Goal: Navigation & Orientation: Find specific page/section

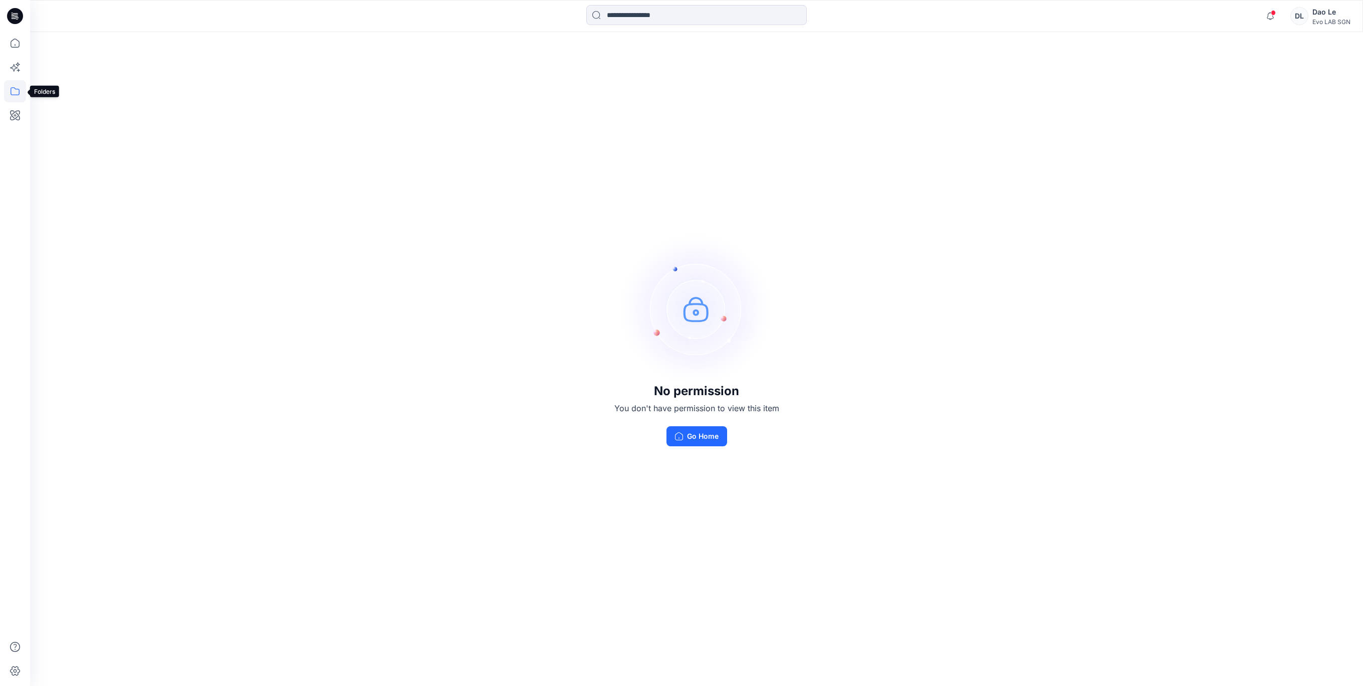
click at [12, 93] on icon at bounding box center [15, 91] width 22 height 22
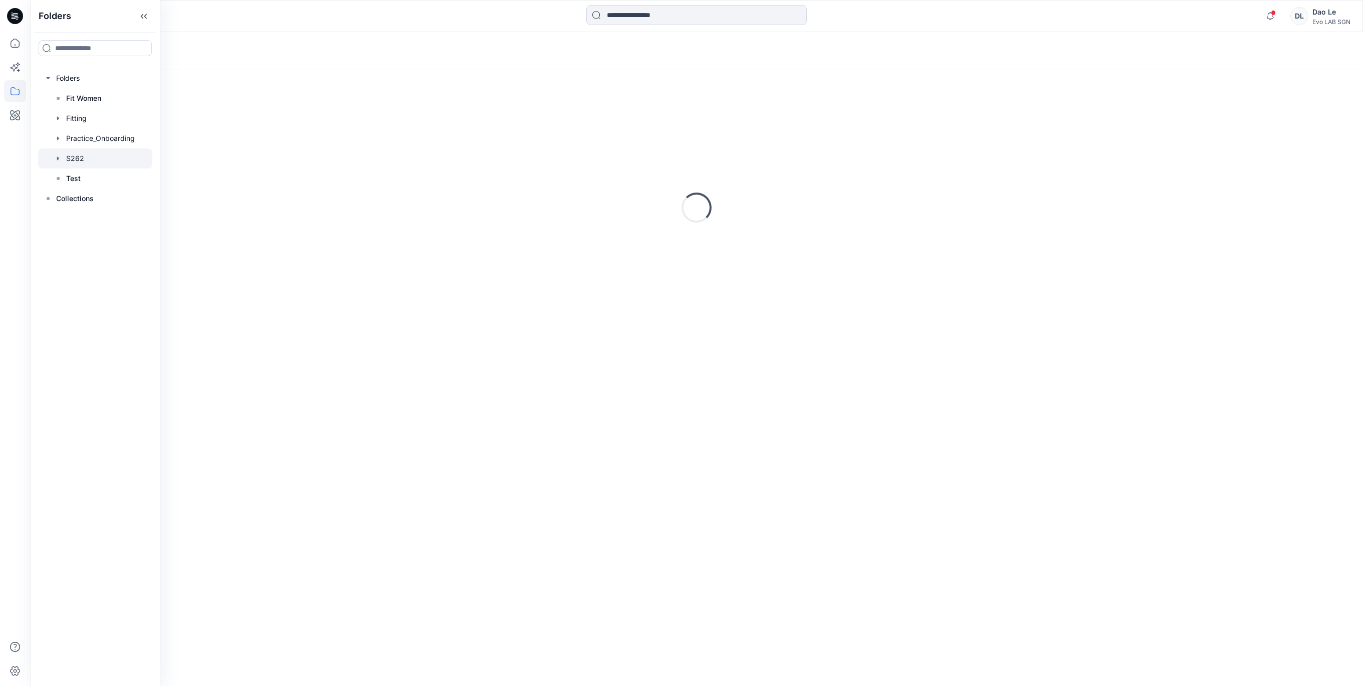
click at [83, 162] on div at bounding box center [95, 158] width 114 height 20
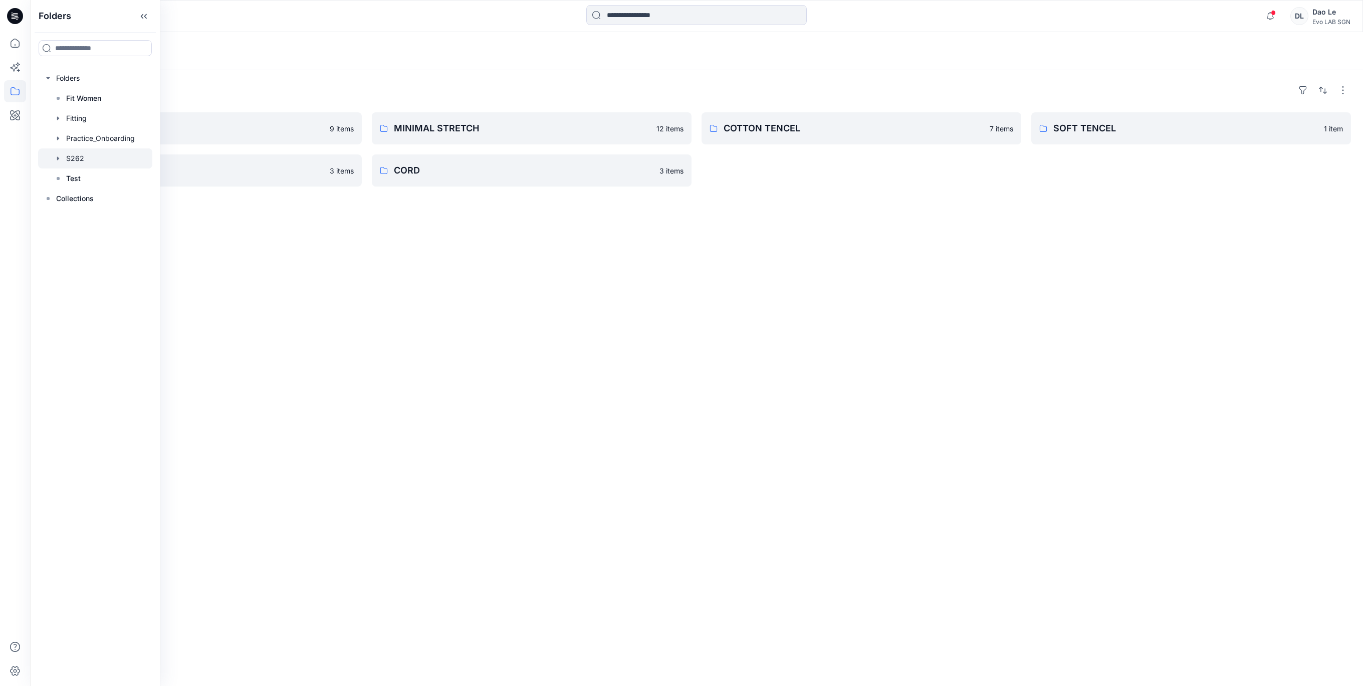
click at [370, 264] on div "Folders PAPER TOUCH 9 items SOFT ORGANIC 3 items MINIMAL STRETCH 12 items CORD …" at bounding box center [696, 378] width 1333 height 616
click at [173, 122] on p "PAPER TOUCH" at bounding box center [194, 128] width 260 height 14
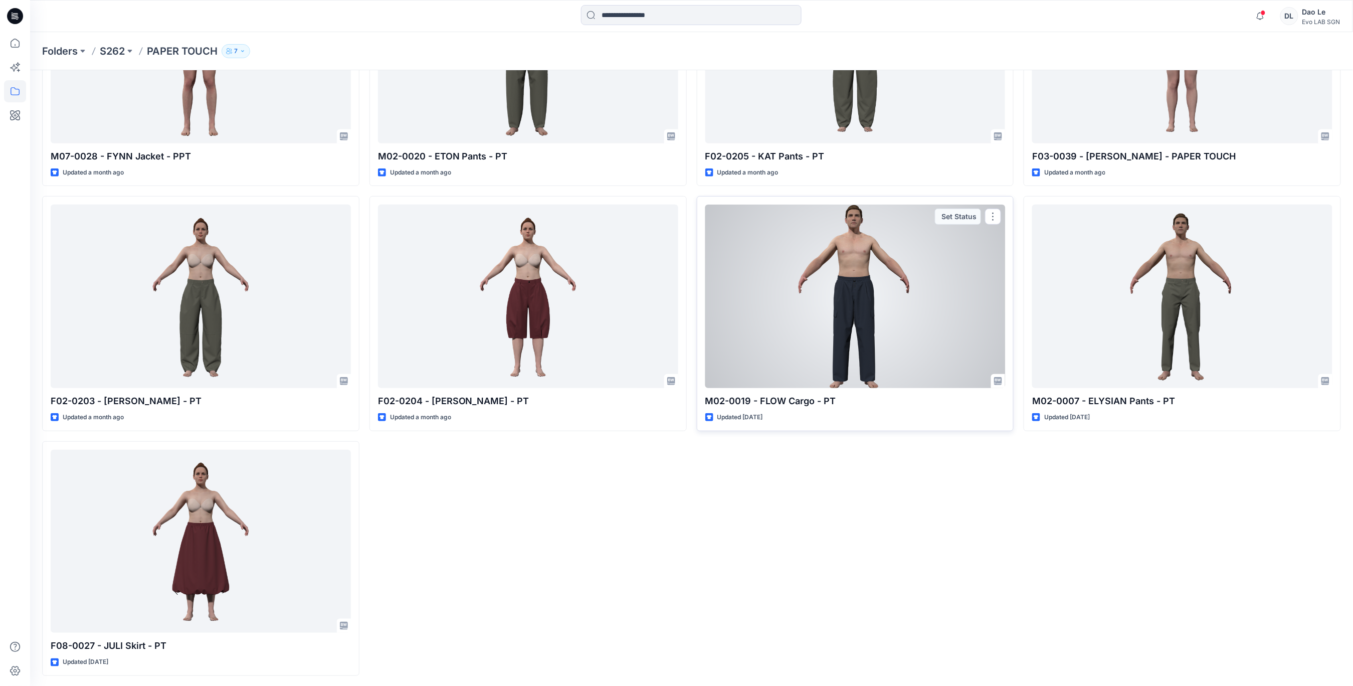
scroll to position [163, 0]
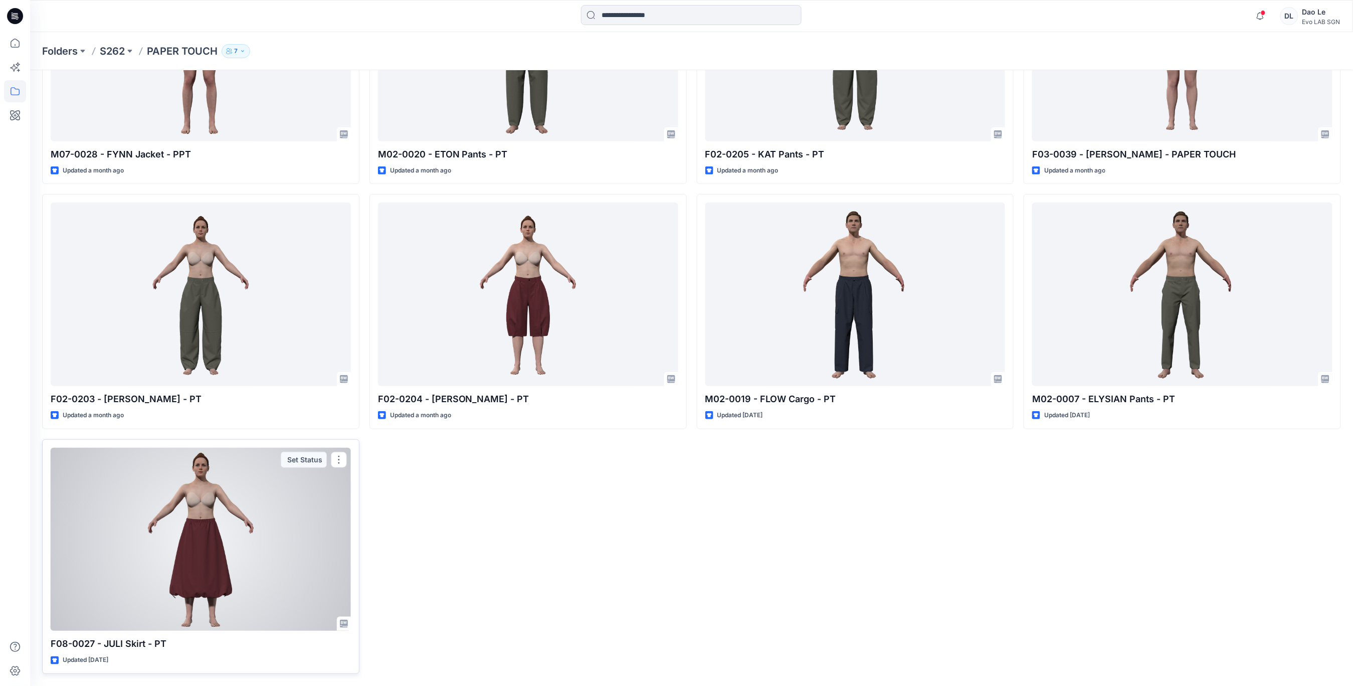
click at [237, 570] on div at bounding box center [201, 539] width 300 height 183
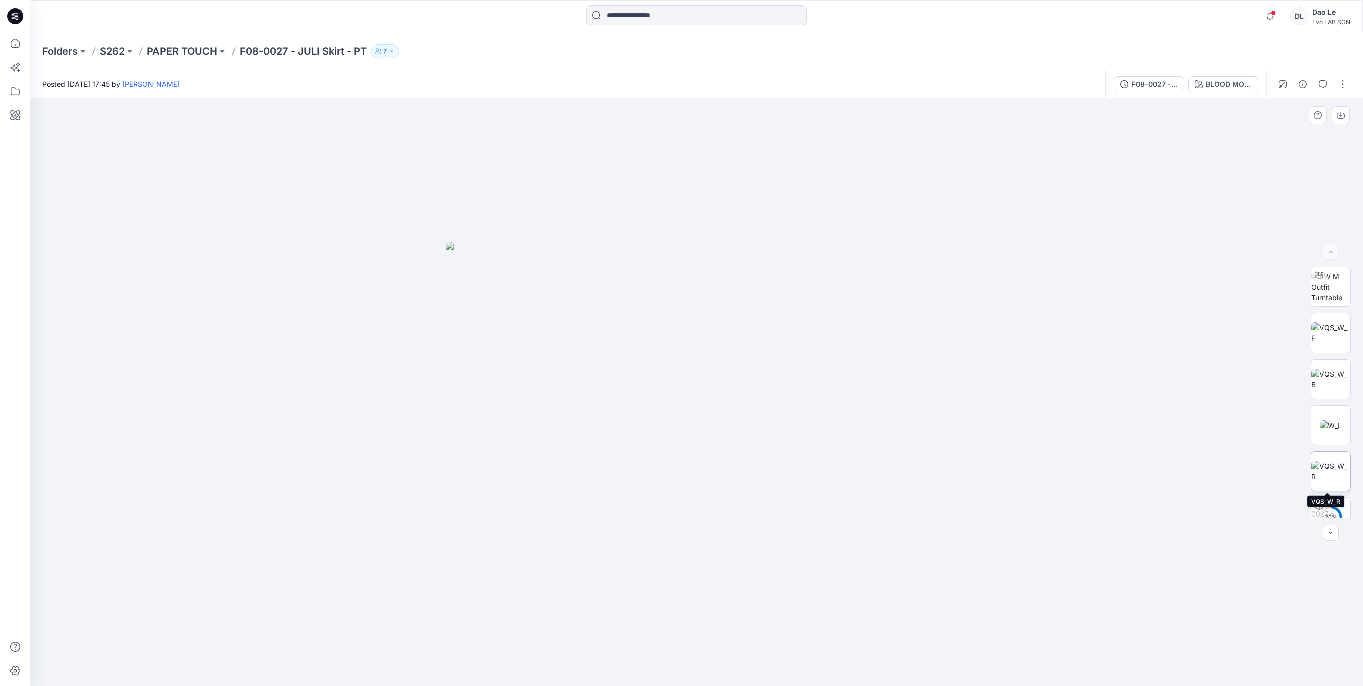
click at [1328, 476] on img at bounding box center [1331, 471] width 39 height 21
click at [1333, 429] on img at bounding box center [1331, 425] width 22 height 11
click at [1334, 326] on img at bounding box center [1331, 332] width 39 height 21
